Goal: Register for event/course

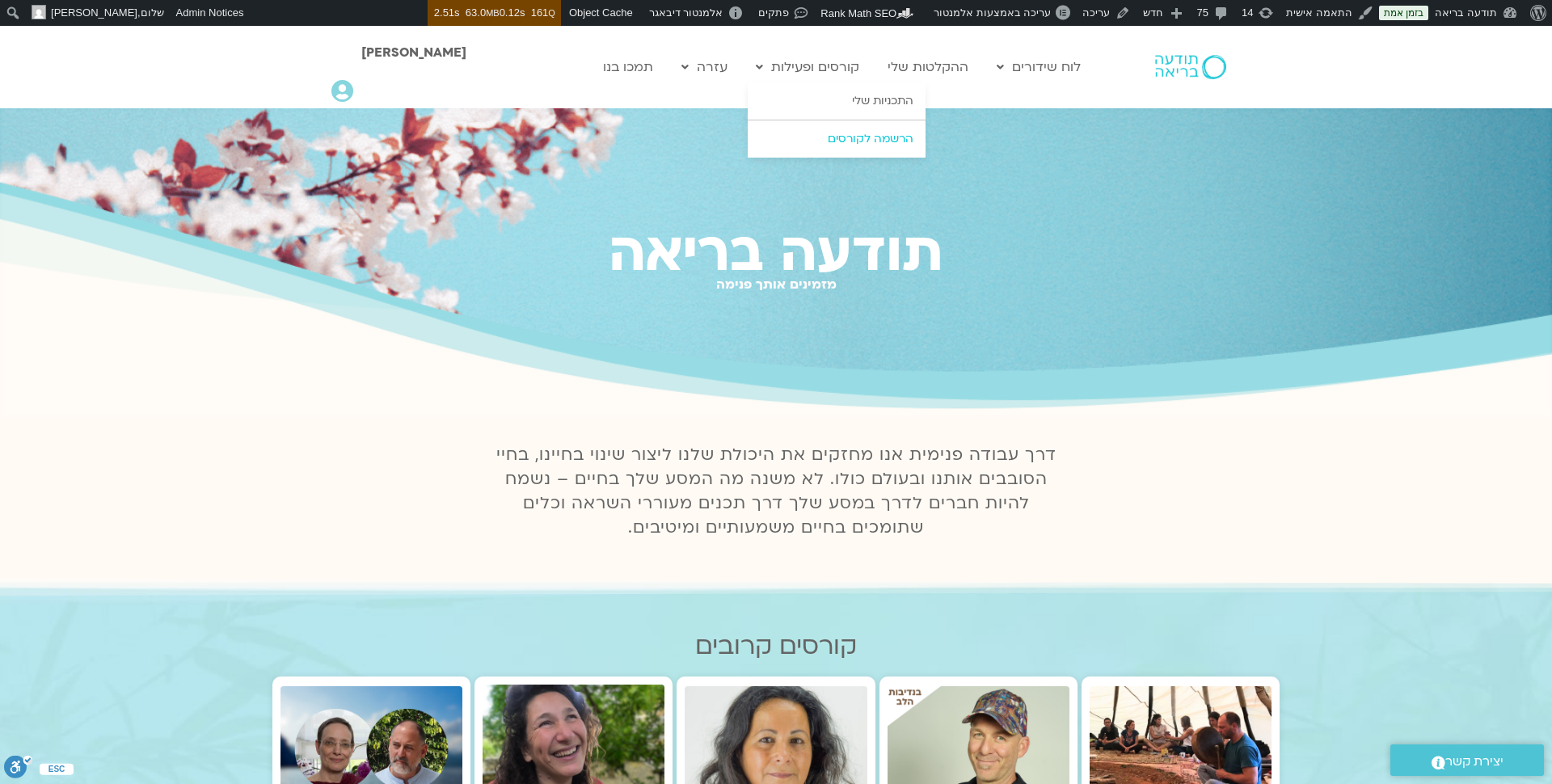
click at [870, 142] on link "הרשמה לקורסים" at bounding box center [836, 139] width 177 height 38
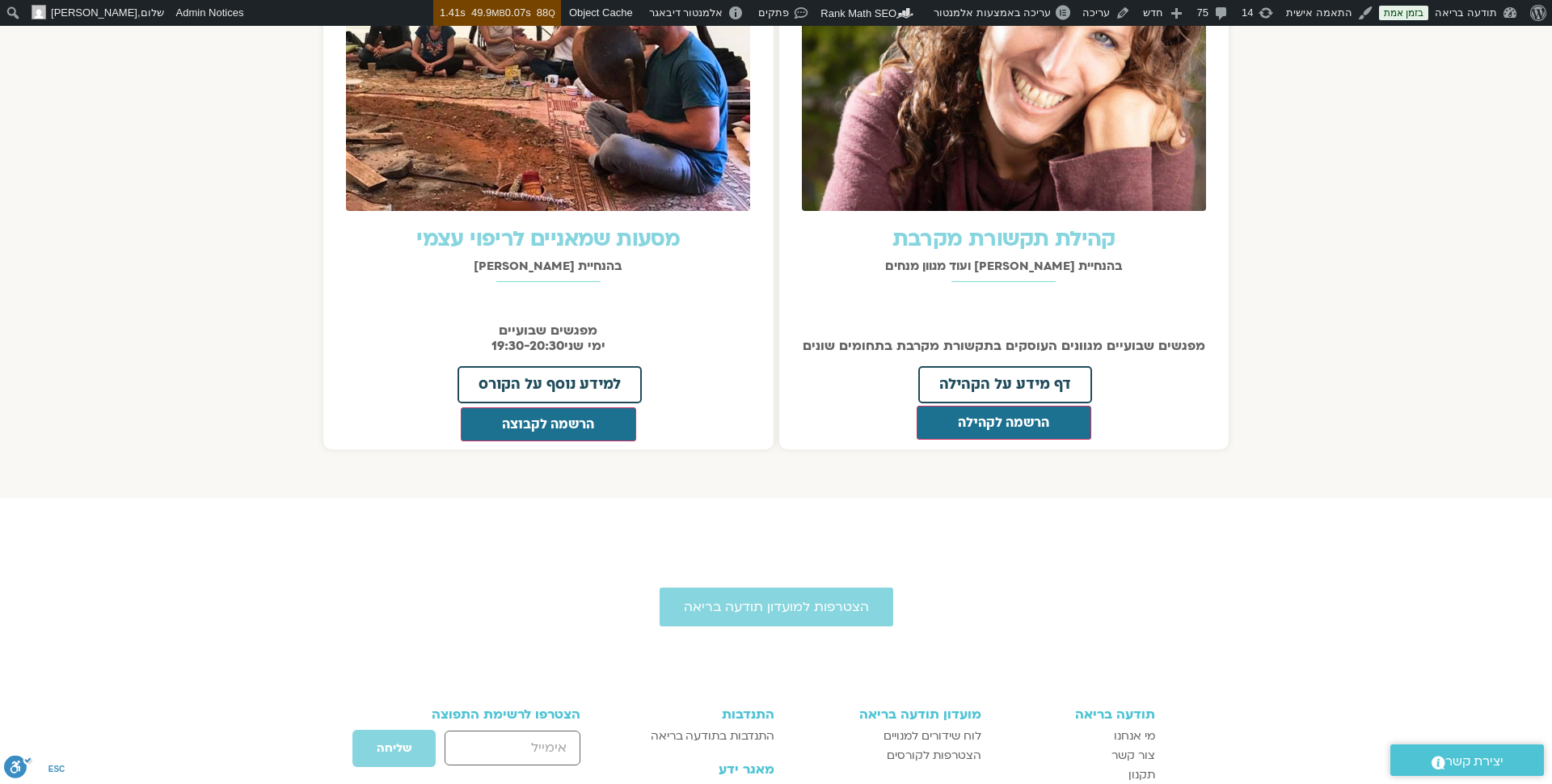
scroll to position [1861, 0]
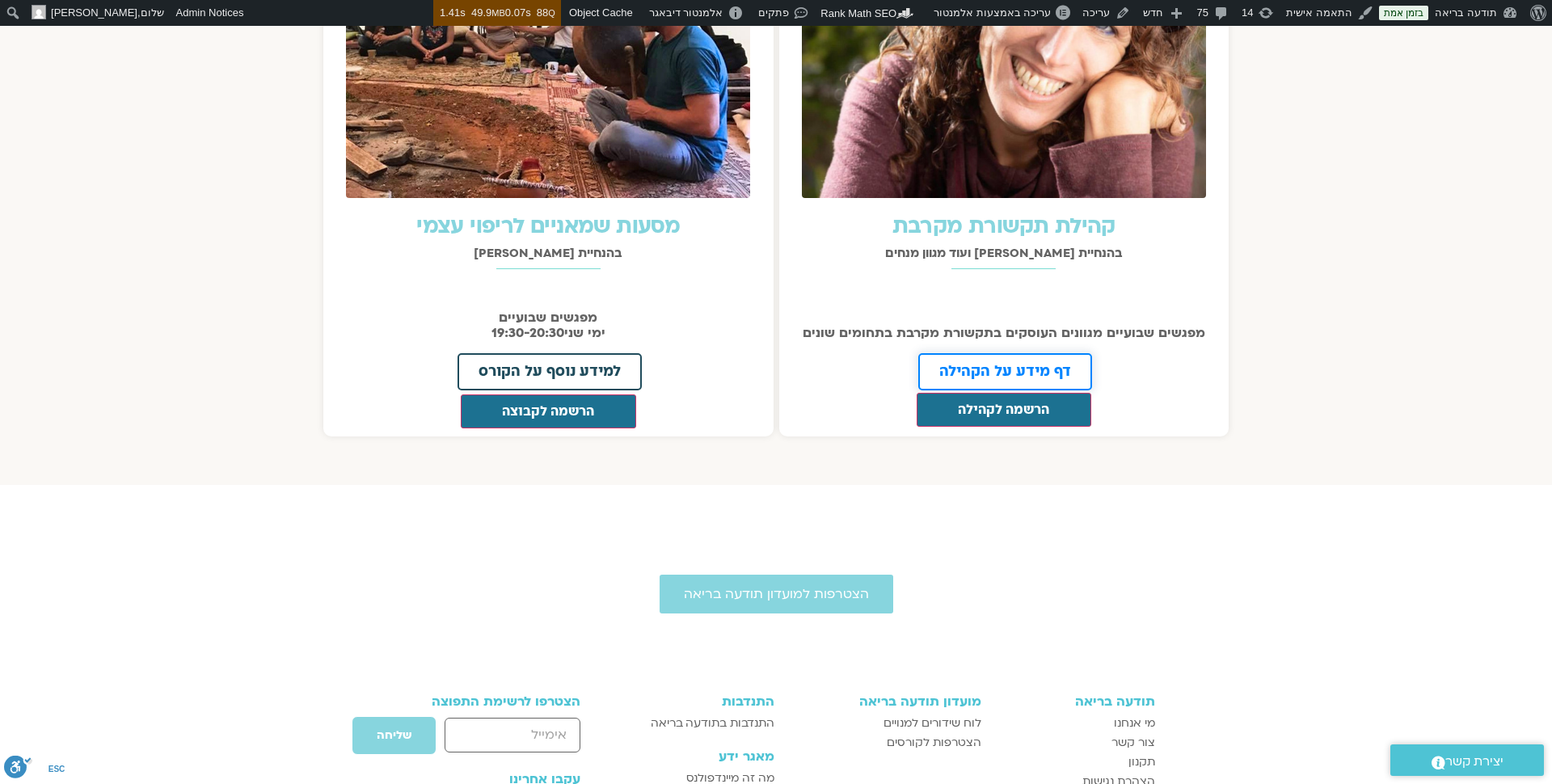
click at [1015, 364] on span "דף מידע על הקהילה" at bounding box center [1005, 371] width 131 height 15
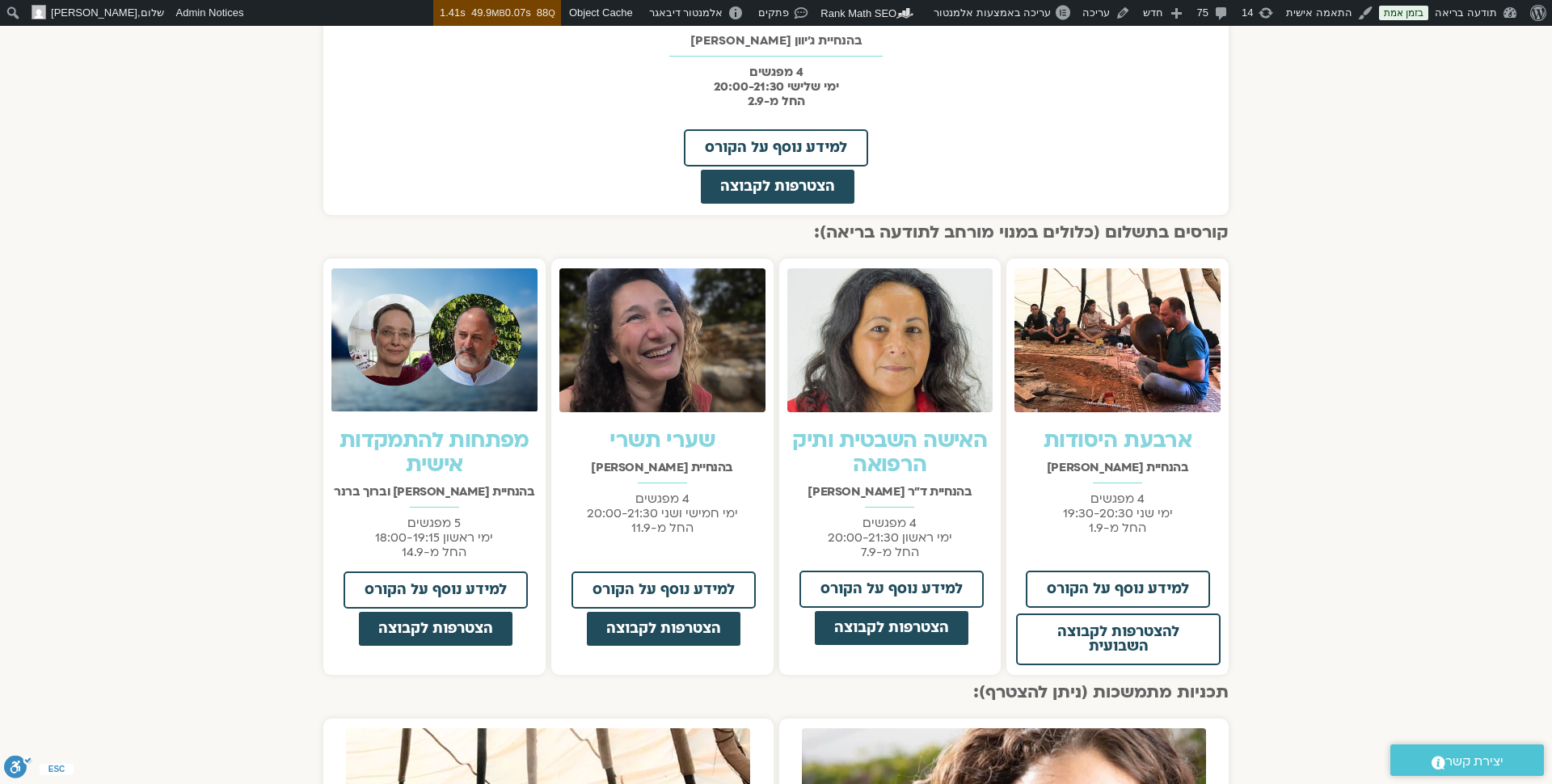
scroll to position [1047, 0]
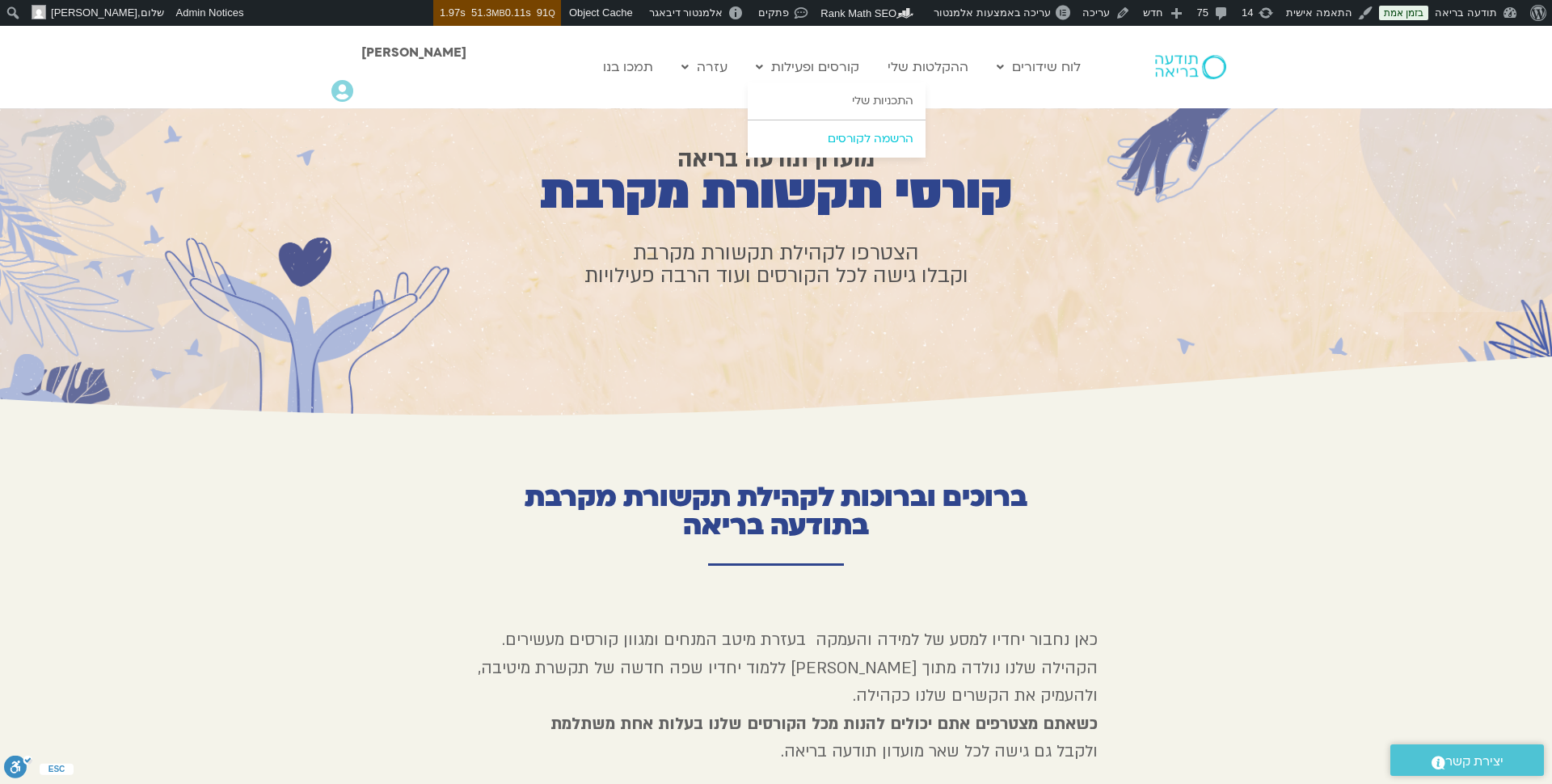
click at [881, 133] on link "הרשמה לקורסים" at bounding box center [836, 139] width 177 height 38
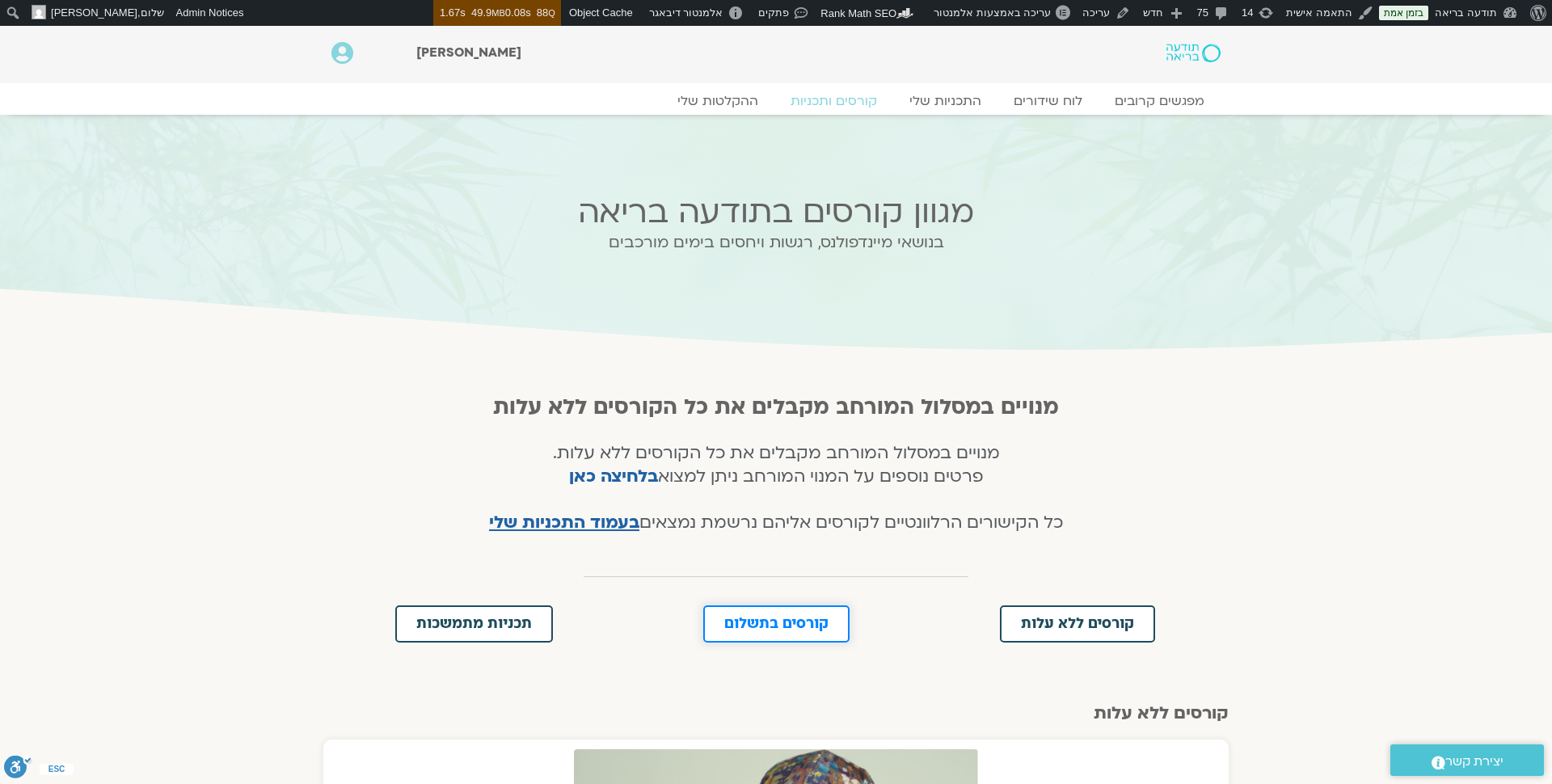
click at [823, 631] on link "קורסים בתשלום" at bounding box center [776, 624] width 146 height 38
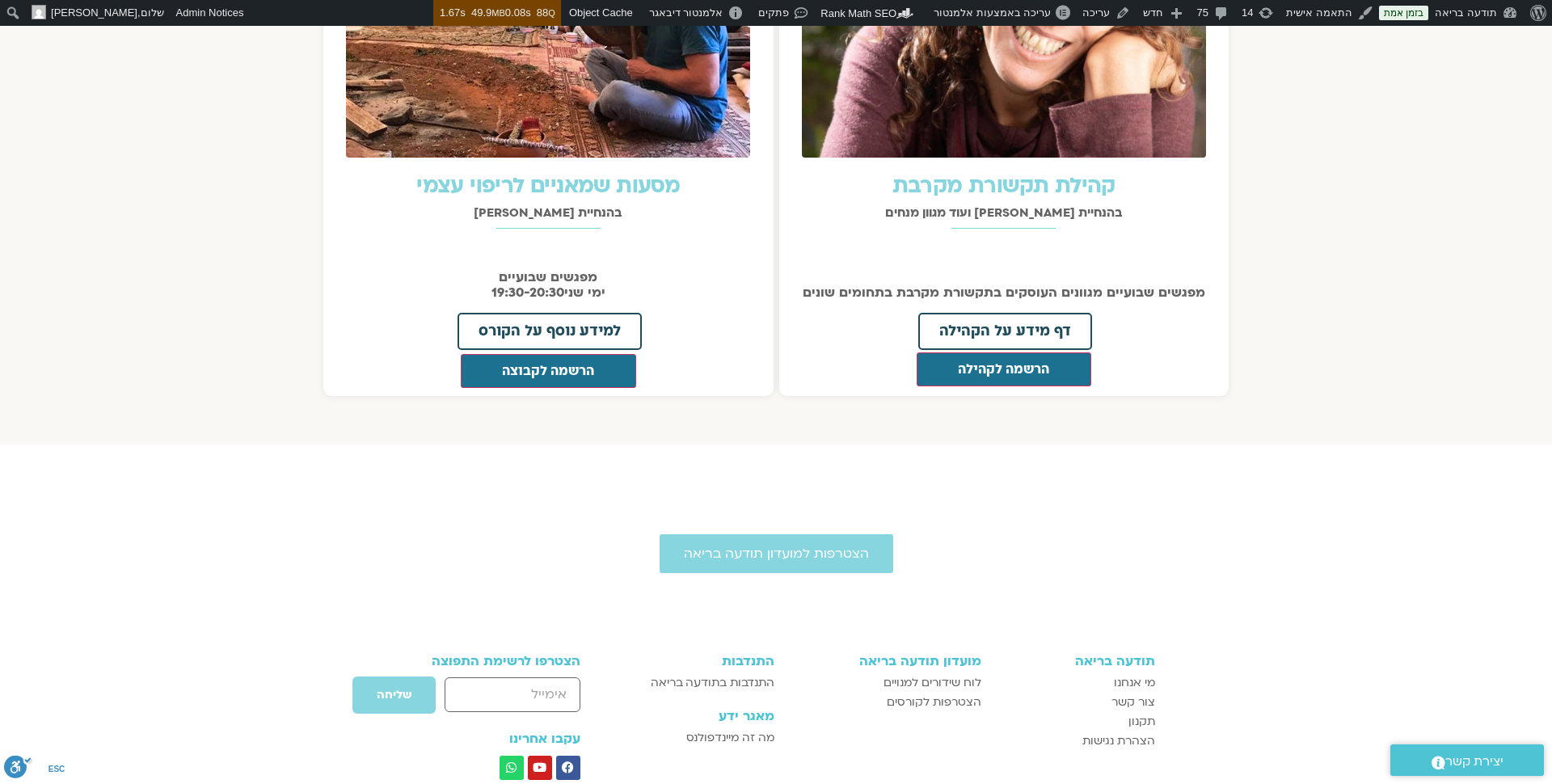
scroll to position [1908, 0]
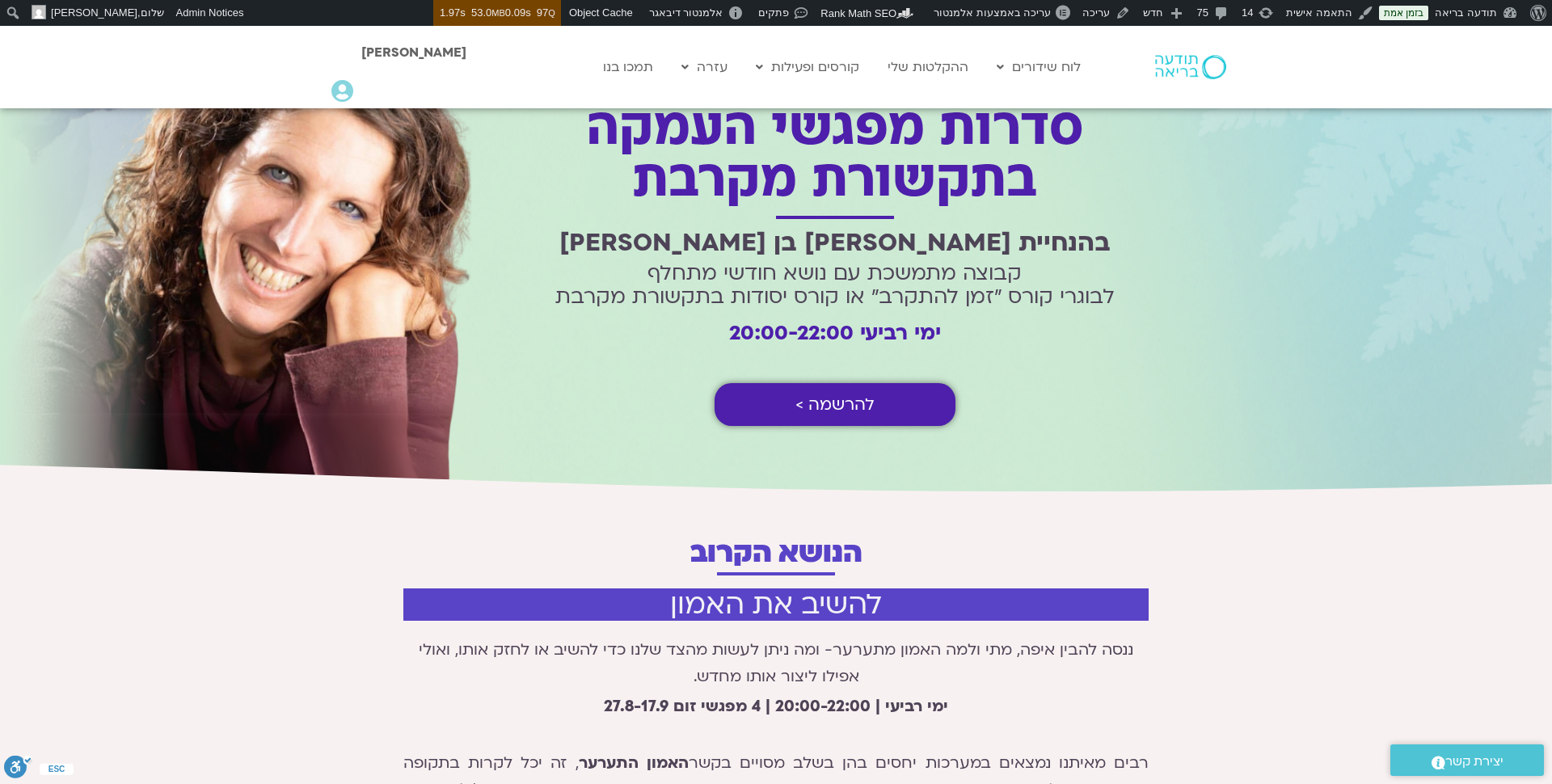
click at [889, 410] on link "להרשמה >" at bounding box center [835, 404] width 241 height 43
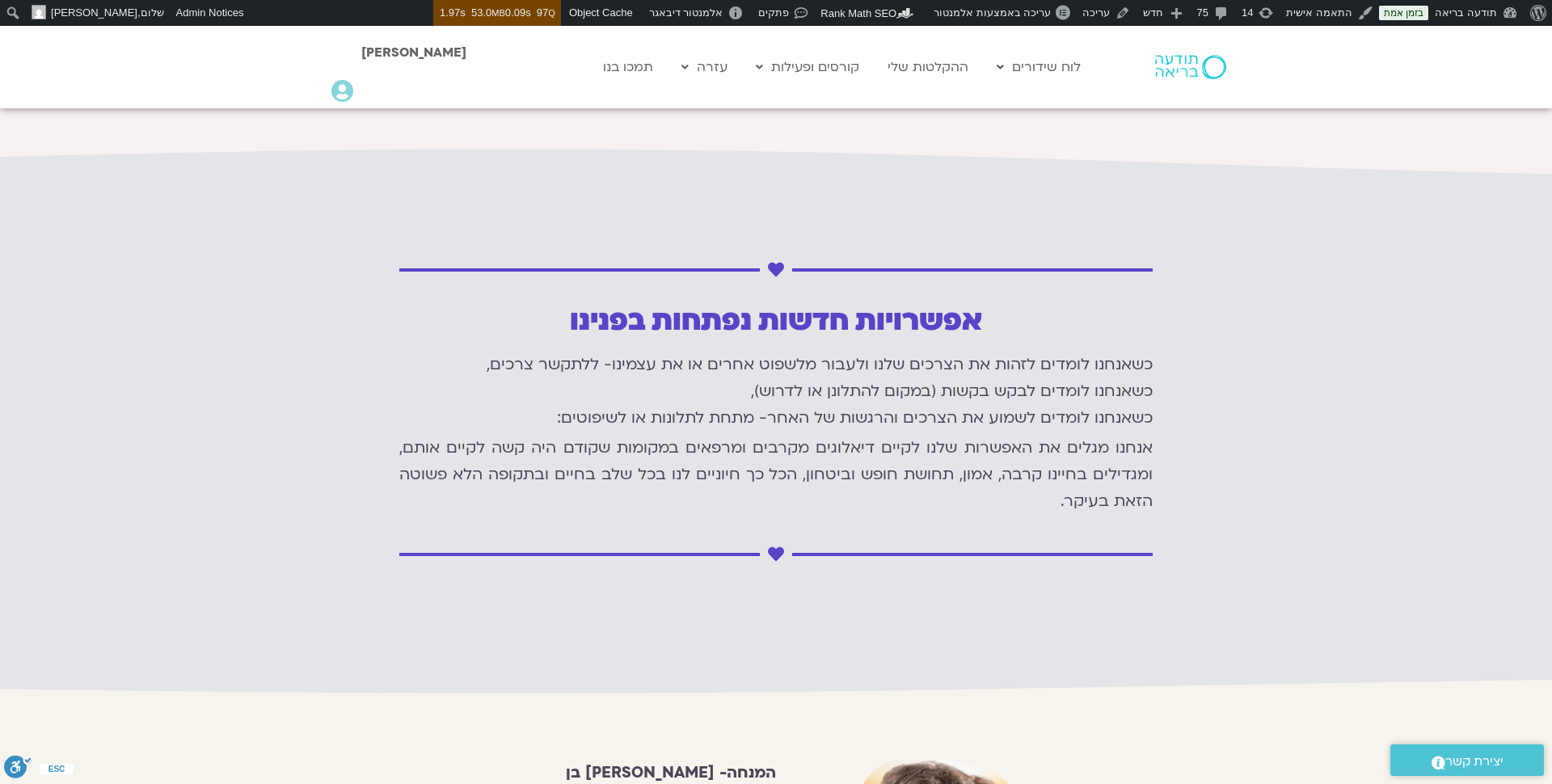
scroll to position [1532, 0]
